Goal: Task Accomplishment & Management: Manage account settings

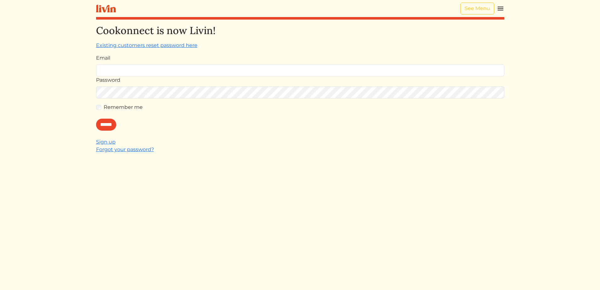
type input "**********"
click at [372, 143] on div "**********" at bounding box center [300, 170] width 408 height 290
click at [114, 121] on input "******" at bounding box center [106, 125] width 20 height 12
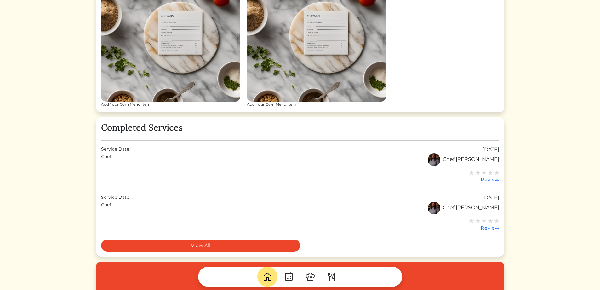
scroll to position [315, 0]
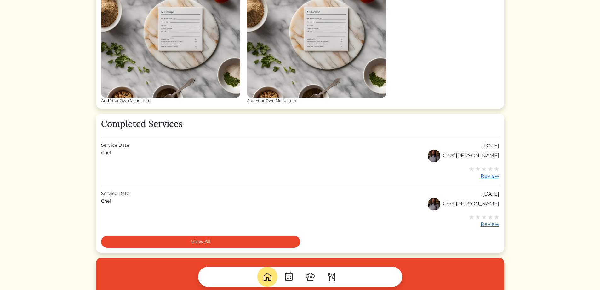
click at [483, 176] on div "Review" at bounding box center [484, 176] width 30 height 8
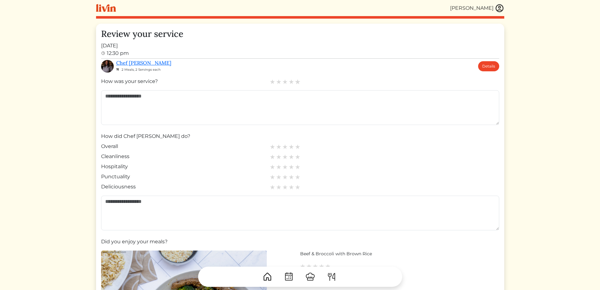
click at [299, 81] on img at bounding box center [298, 82] width 6 height 6
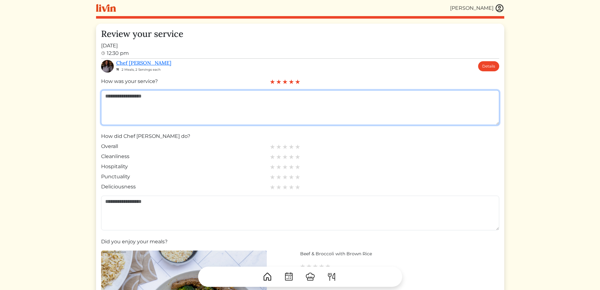
click at [278, 97] on textarea at bounding box center [300, 107] width 398 height 35
drag, startPoint x: 254, startPoint y: 96, endPoint x: 356, endPoint y: 99, distance: 102.5
click at [346, 96] on textarea "**********" at bounding box center [300, 107] width 398 height 35
type textarea "**********"
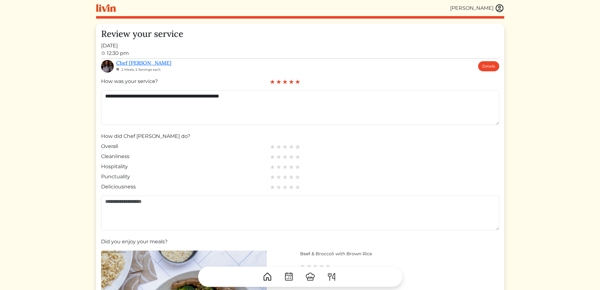
click at [298, 147] on img at bounding box center [298, 147] width 6 height 6
click at [299, 155] on img at bounding box center [298, 157] width 6 height 6
click at [299, 165] on img at bounding box center [298, 167] width 6 height 6
click at [298, 176] on img at bounding box center [298, 177] width 6 height 6
click at [298, 186] on img at bounding box center [298, 187] width 6 height 6
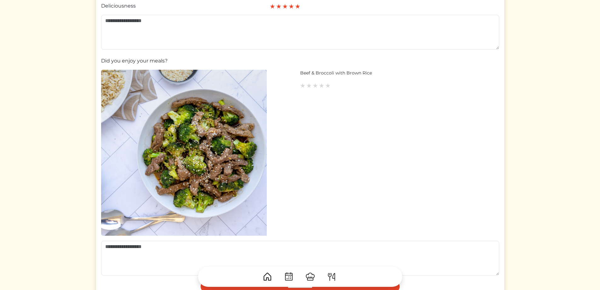
scroll to position [189, 0]
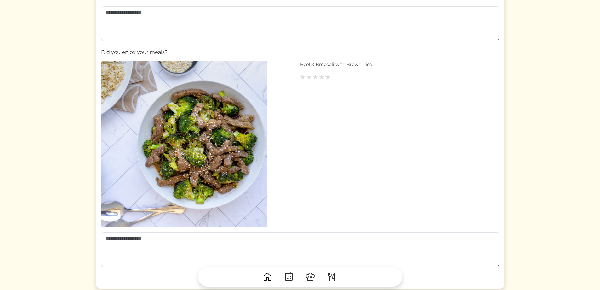
click at [329, 79] on img at bounding box center [328, 77] width 6 height 6
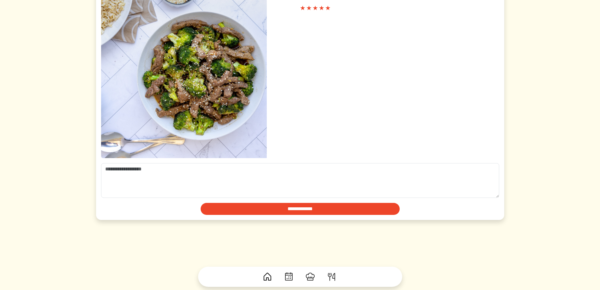
scroll to position [267, 0]
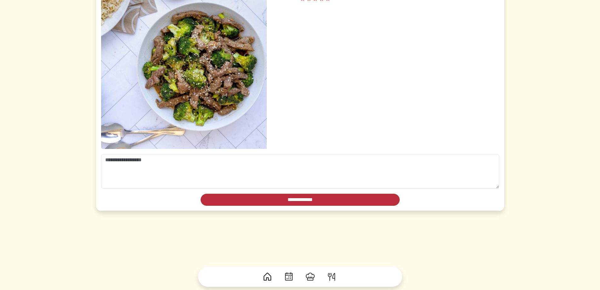
click at [300, 204] on input "**********" at bounding box center [300, 200] width 199 height 12
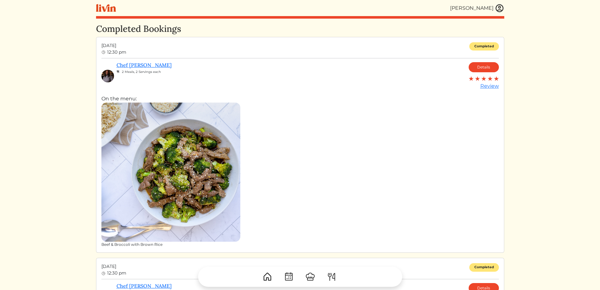
click at [499, 7] on img at bounding box center [499, 7] width 9 height 9
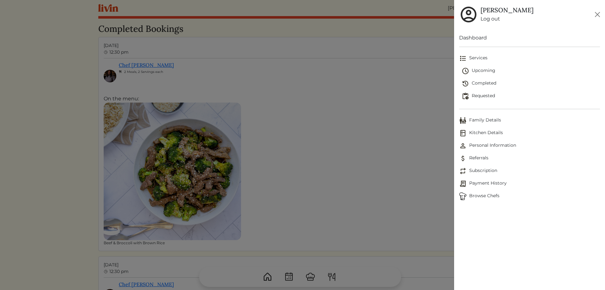
click at [487, 67] on span "Upcoming" at bounding box center [531, 71] width 138 height 8
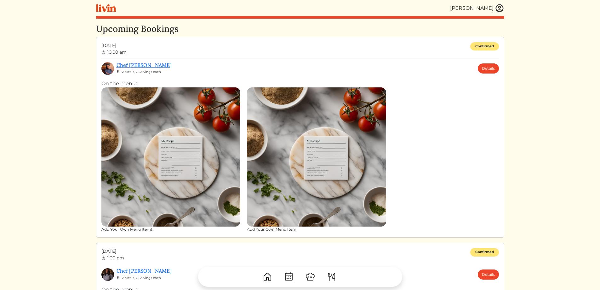
click at [188, 112] on img at bounding box center [170, 156] width 139 height 139
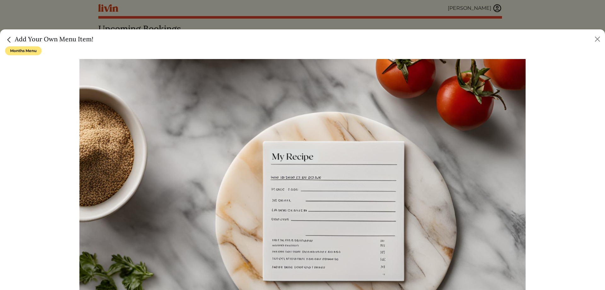
click at [9, 40] on img "Close" at bounding box center [9, 40] width 8 height 8
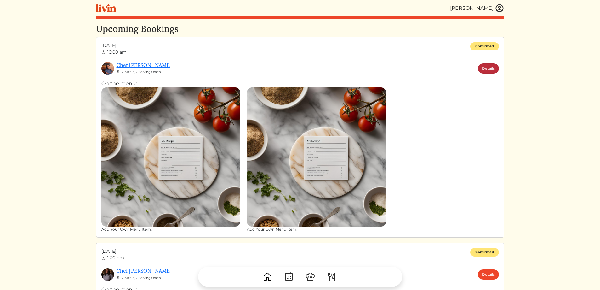
click at [486, 66] on link "Details" at bounding box center [488, 68] width 21 height 10
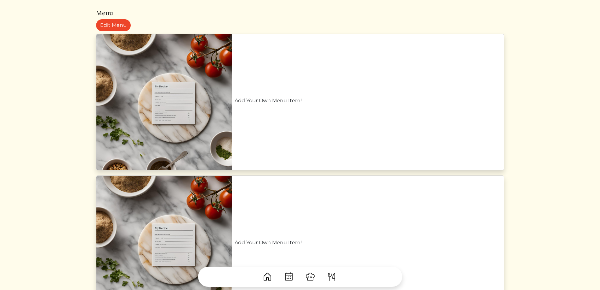
scroll to position [221, 0]
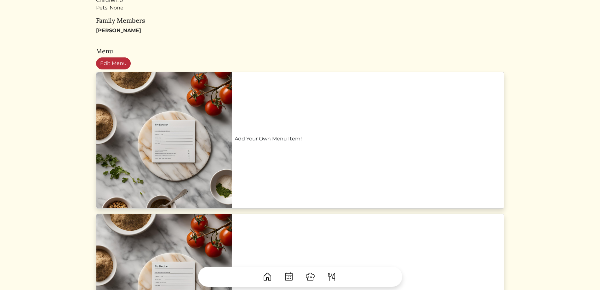
click at [111, 60] on link "Edit Menu" at bounding box center [113, 63] width 35 height 12
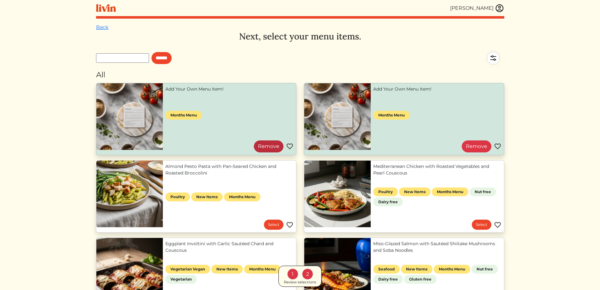
click at [272, 144] on link "Remove" at bounding box center [269, 146] width 30 height 12
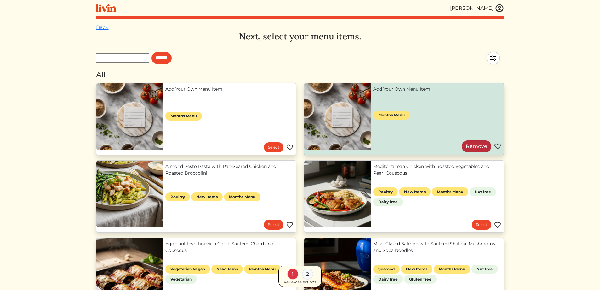
click at [473, 145] on link "Remove" at bounding box center [477, 146] width 30 height 12
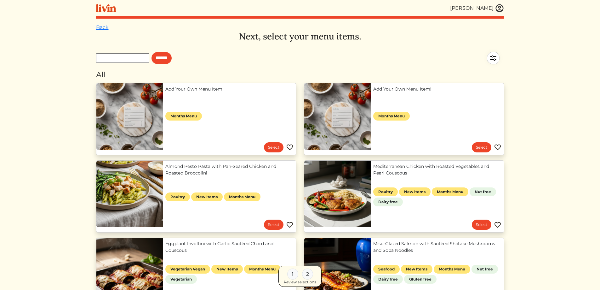
click at [292, 223] on img at bounding box center [290, 225] width 8 height 8
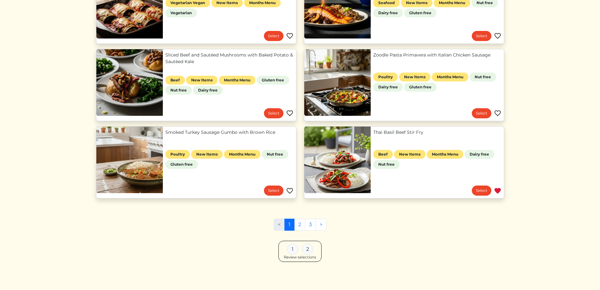
scroll to position [267, 0]
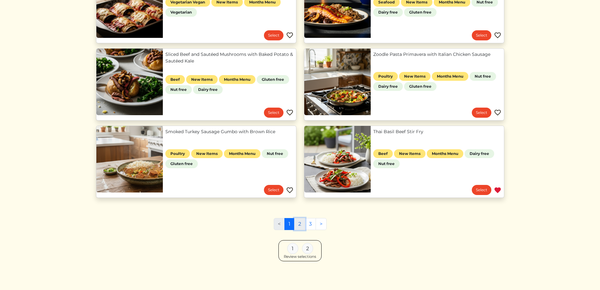
click at [301, 223] on link "2" at bounding box center [299, 224] width 11 height 12
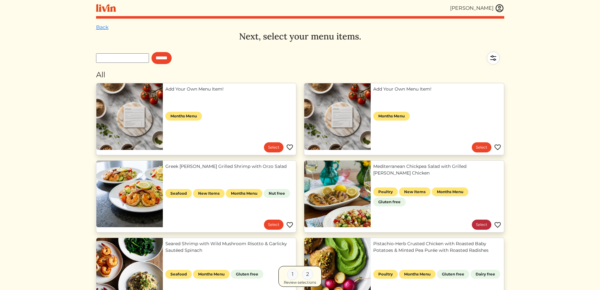
click at [482, 221] on link "Select" at bounding box center [482, 224] width 20 height 10
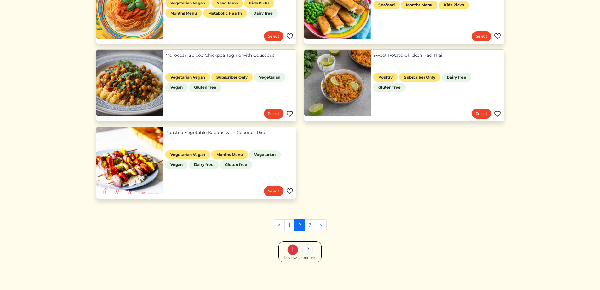
scroll to position [576, 0]
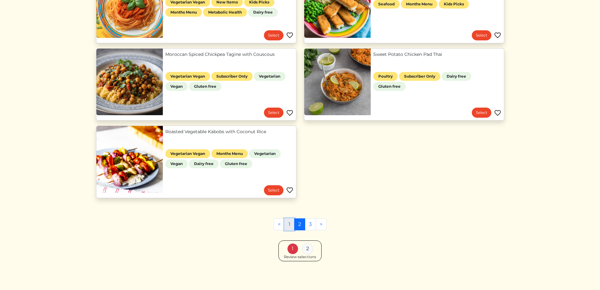
click at [287, 220] on link "1" at bounding box center [290, 224] width 10 height 12
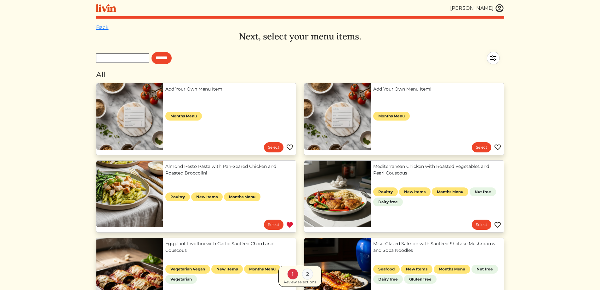
click at [290, 225] on img at bounding box center [290, 225] width 8 height 8
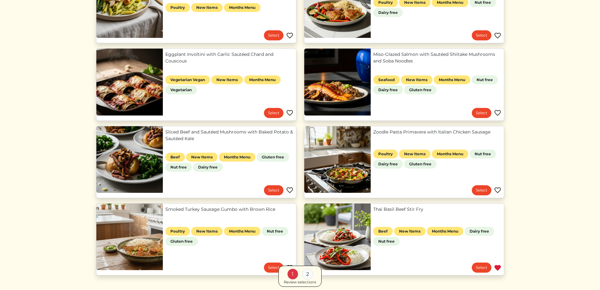
scroll to position [267, 0]
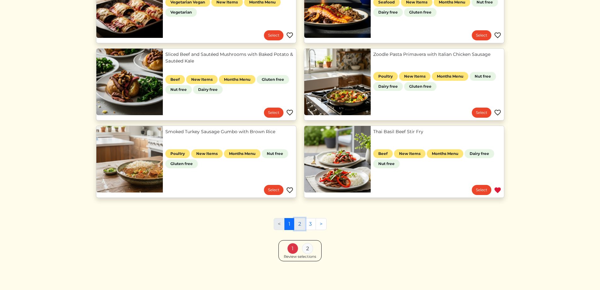
click at [300, 223] on link "2" at bounding box center [299, 224] width 11 height 12
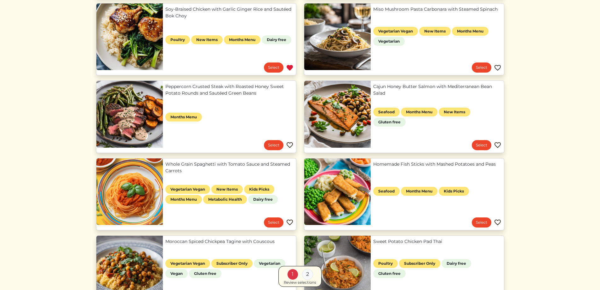
scroll to position [315, 0]
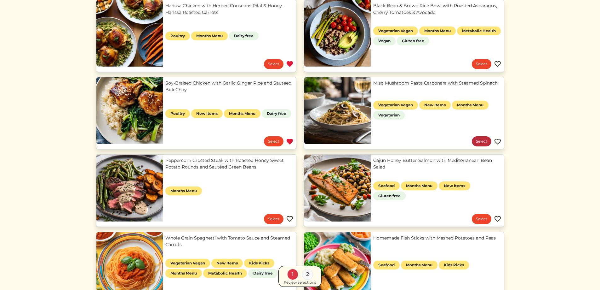
click at [479, 141] on link "Select" at bounding box center [482, 141] width 20 height 10
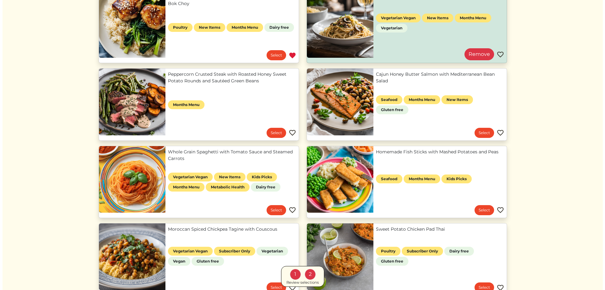
scroll to position [410, 0]
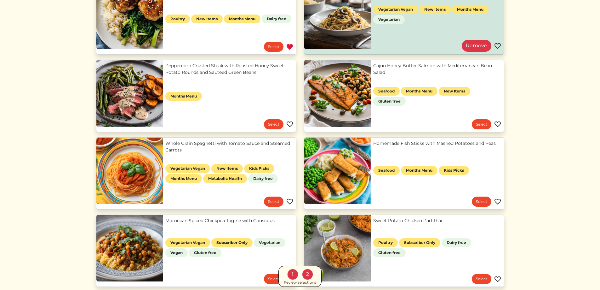
click at [299, 282] on div "Review selections" at bounding box center [300, 282] width 32 height 6
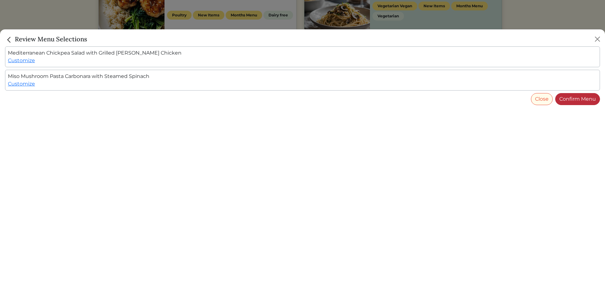
click at [578, 97] on link "Confirm Menu" at bounding box center [577, 99] width 45 height 12
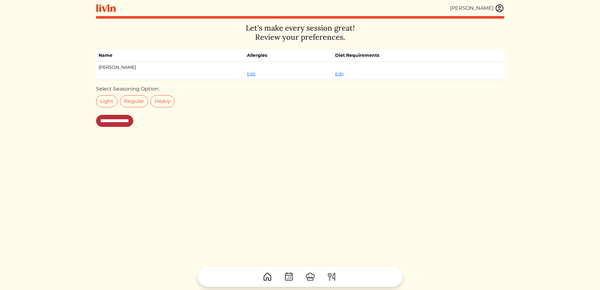
click at [133, 120] on input "**********" at bounding box center [114, 121] width 37 height 12
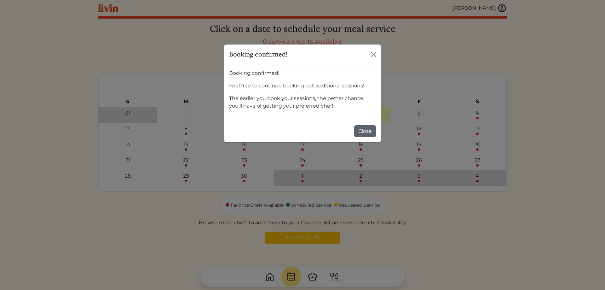
click at [362, 127] on button "Close" at bounding box center [365, 131] width 22 height 12
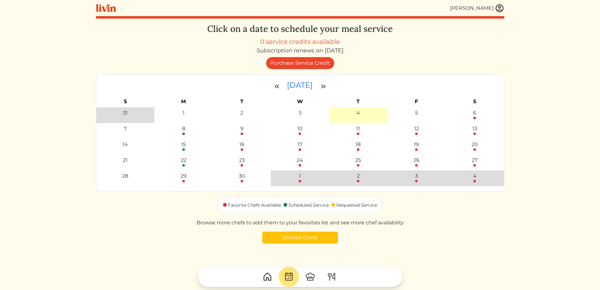
click at [499, 8] on img at bounding box center [499, 7] width 9 height 9
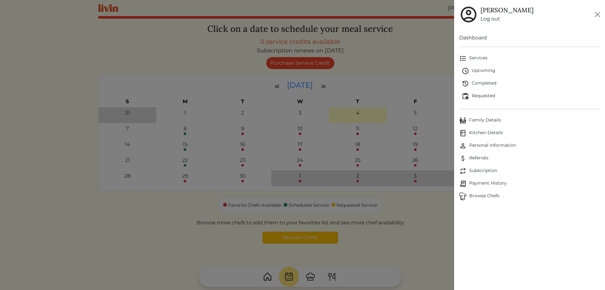
click at [494, 70] on span "Upcoming" at bounding box center [531, 71] width 138 height 8
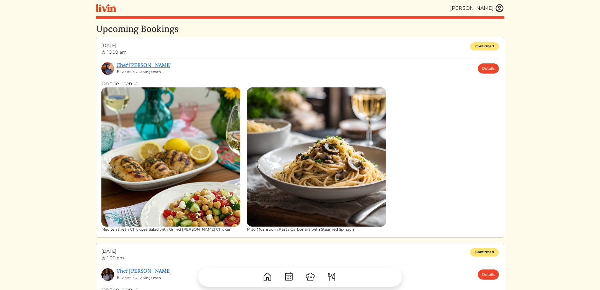
click at [499, 10] on img at bounding box center [499, 7] width 9 height 9
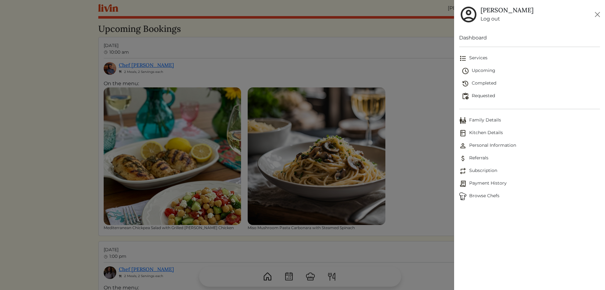
click at [497, 19] on link "Log out" at bounding box center [507, 19] width 53 height 8
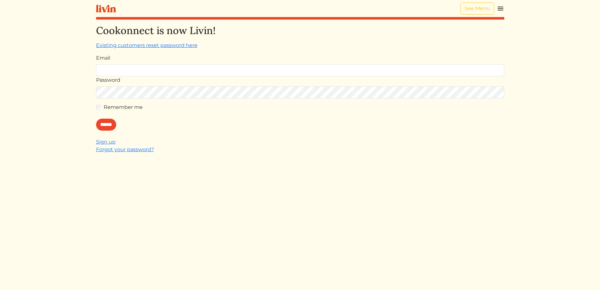
type input "**********"
